Goal: Information Seeking & Learning: Learn about a topic

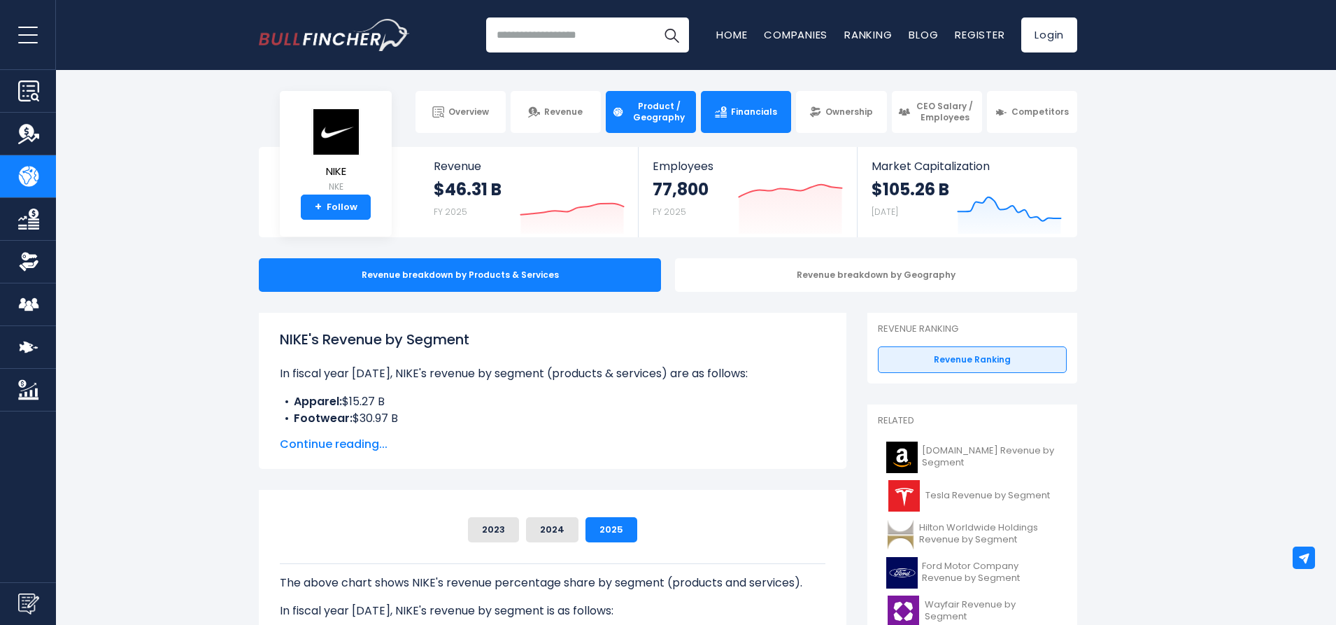
click at [732, 115] on span "Financials" at bounding box center [754, 111] width 46 height 11
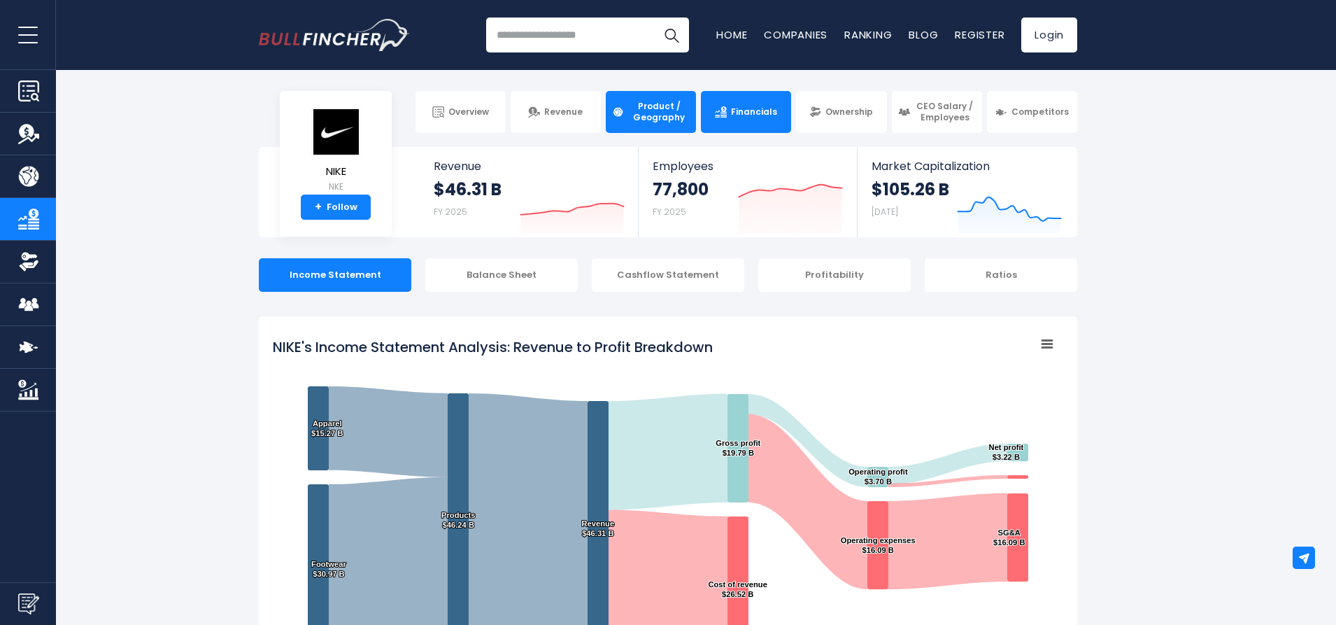
click at [655, 111] on span "Product / Geography" at bounding box center [659, 112] width 62 height 22
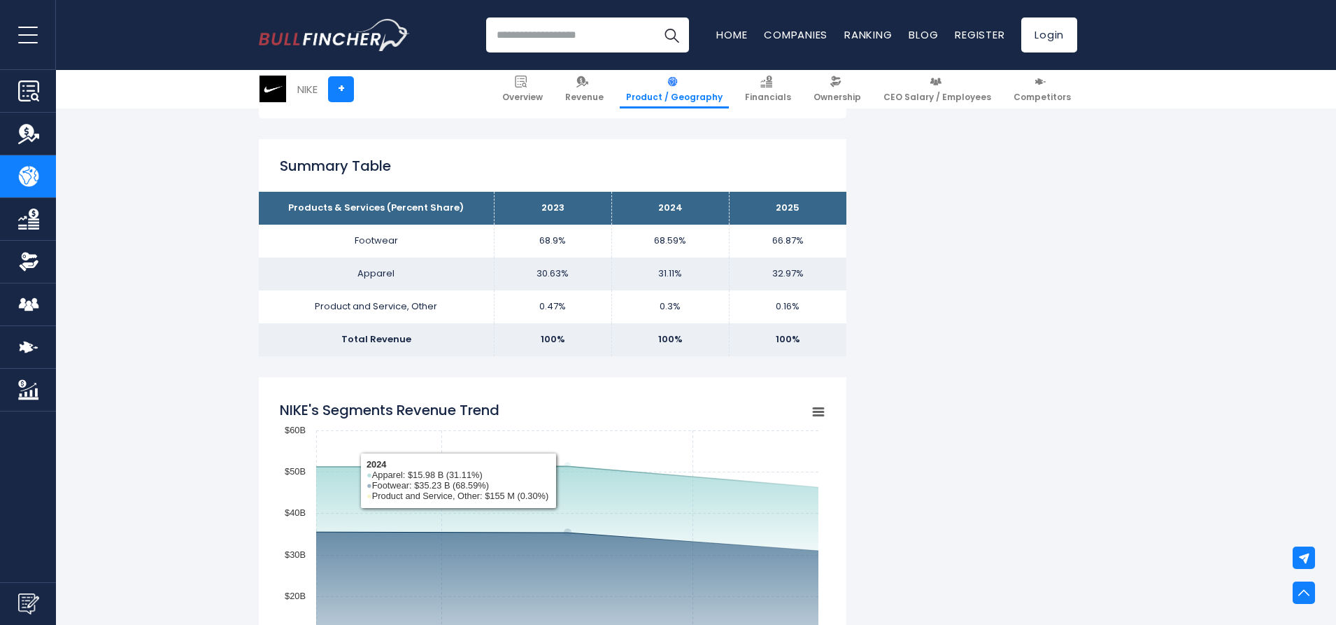
scroll to position [699, 0]
